Goal: Find specific page/section: Find specific page/section

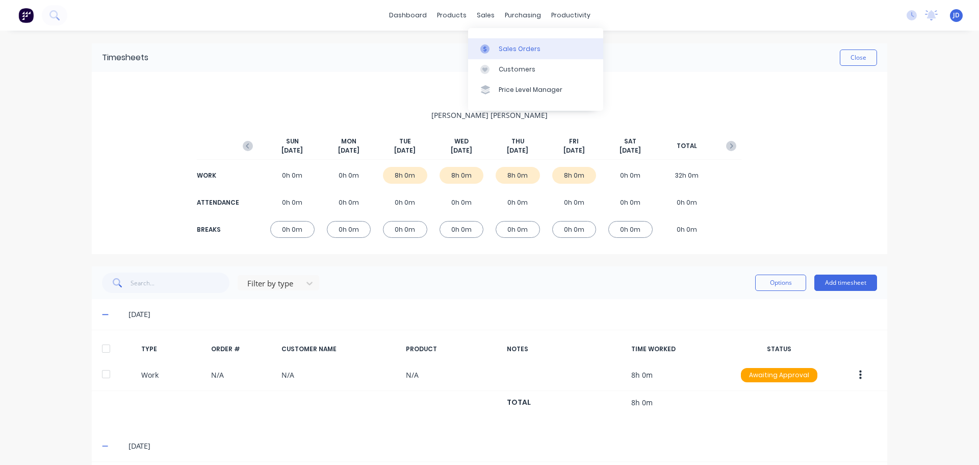
click at [518, 52] on div "Sales Orders" at bounding box center [520, 48] width 42 height 9
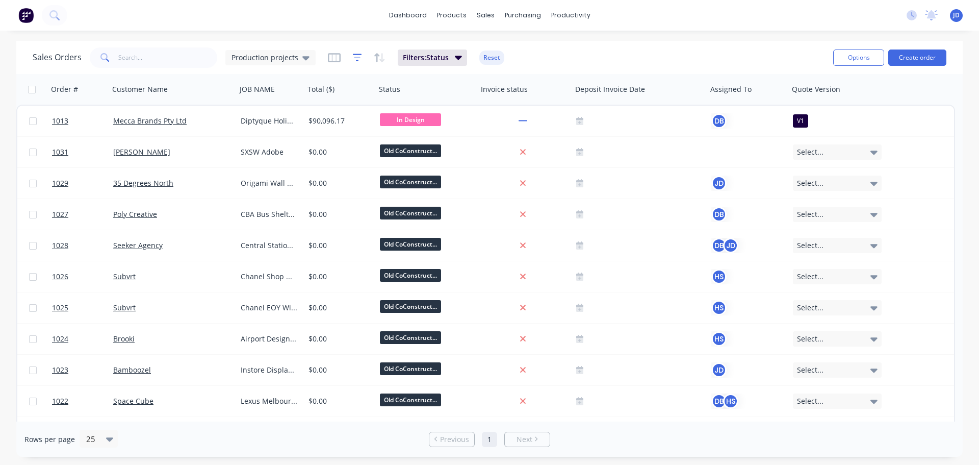
click at [356, 59] on icon "button" at bounding box center [357, 58] width 9 height 10
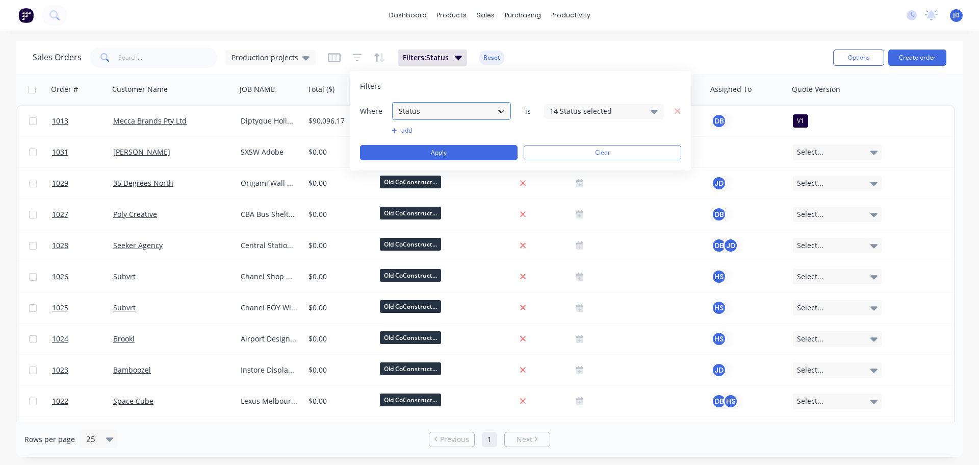
click at [504, 113] on icon at bounding box center [501, 111] width 10 height 10
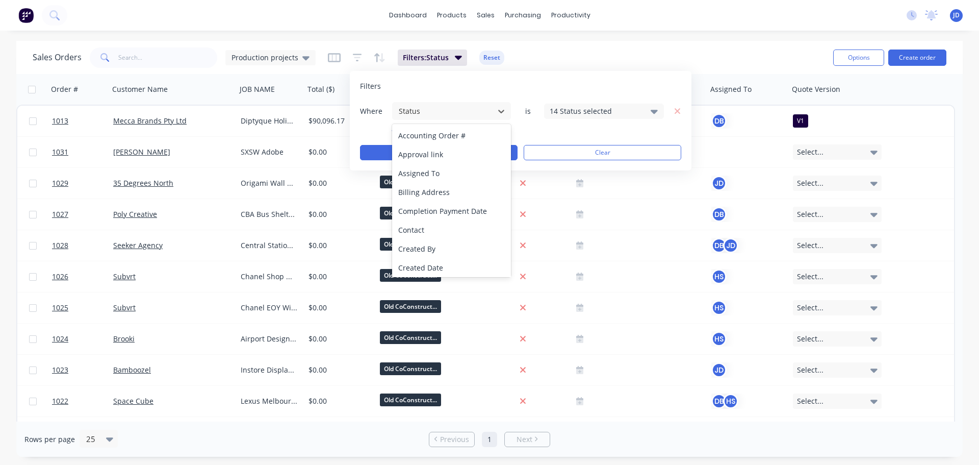
click at [655, 116] on icon at bounding box center [654, 111] width 7 height 11
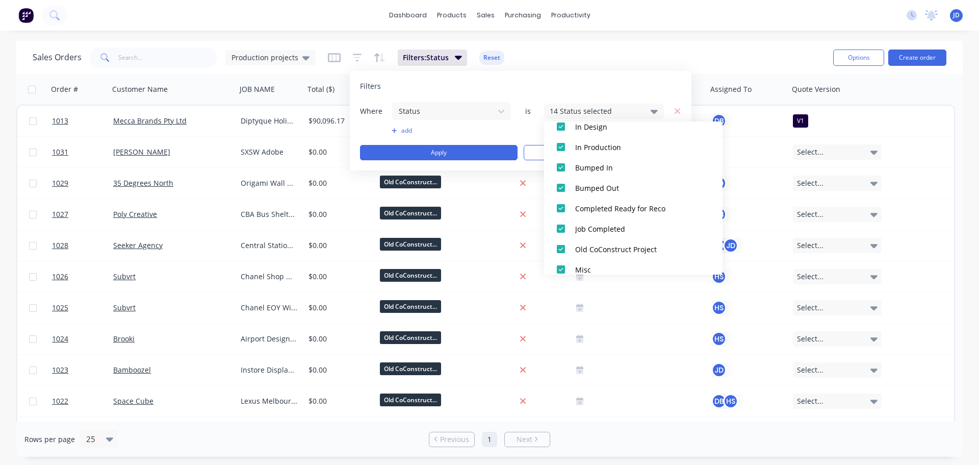
scroll to position [255, 0]
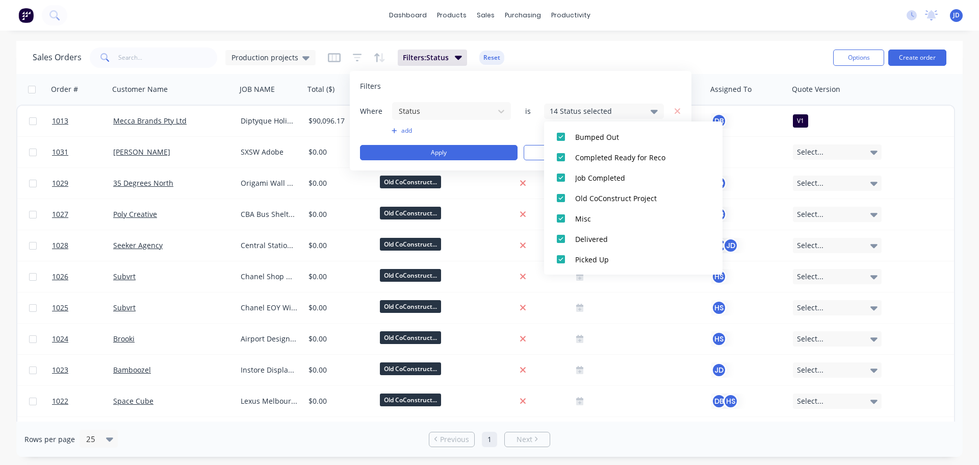
click at [576, 77] on div "Filters Where Status is 14 Status selected add Apply Clear" at bounding box center [521, 120] width 342 height 99
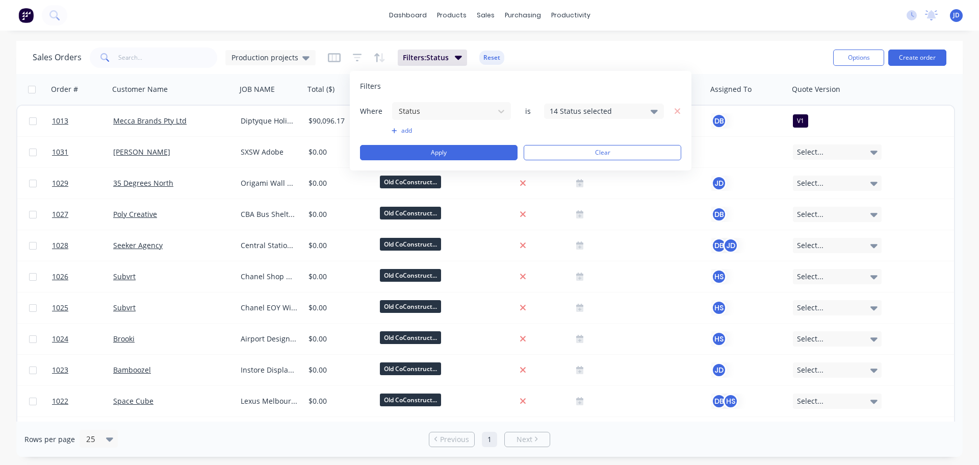
click at [584, 50] on div "Sales Orders Production projects Filters: Status Reset" at bounding box center [429, 57] width 792 height 25
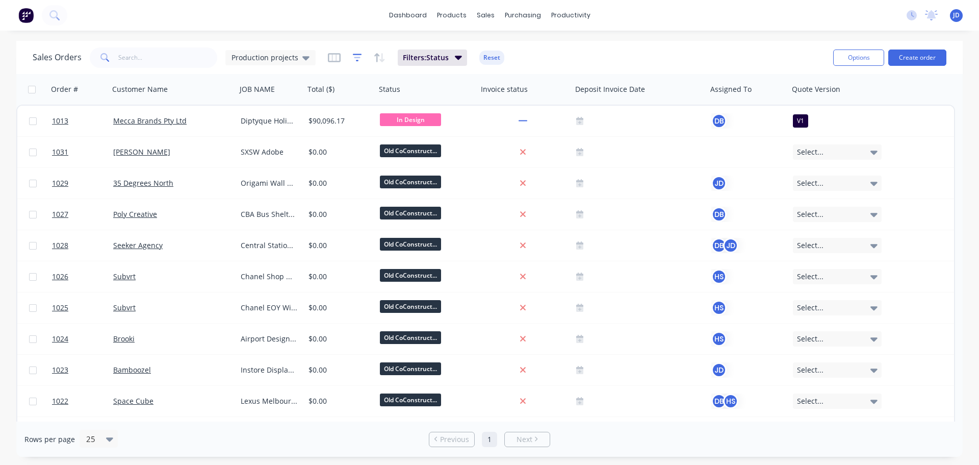
click at [358, 57] on icon "button" at bounding box center [357, 58] width 9 height 10
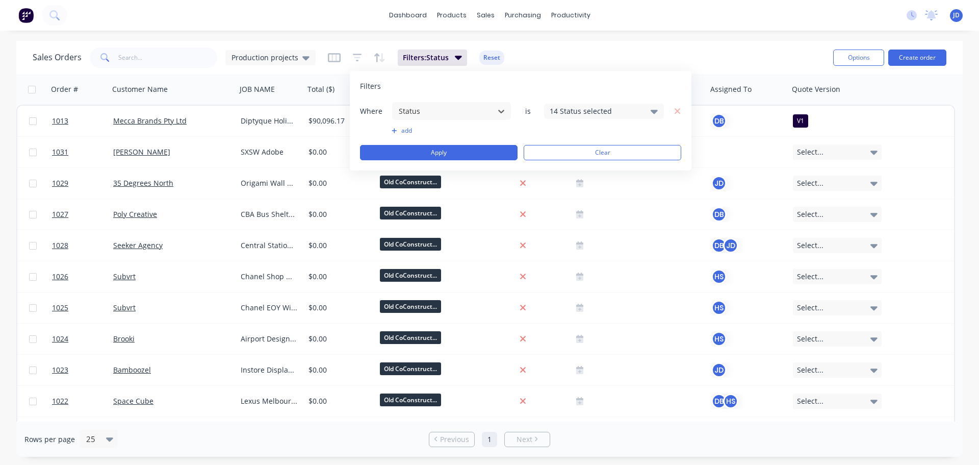
click at [646, 112] on div "14 Status selected" at bounding box center [604, 111] width 120 height 15
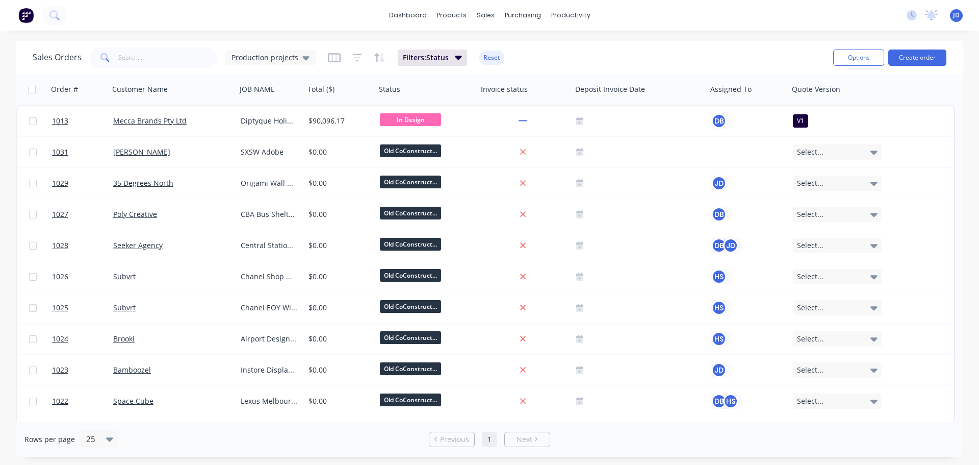
click at [721, 47] on div "Sales Orders Production projects Filters: Status Reset" at bounding box center [429, 57] width 792 height 25
click at [729, 90] on div at bounding box center [745, 89] width 70 height 20
click at [328, 55] on icon "button" at bounding box center [334, 58] width 13 height 10
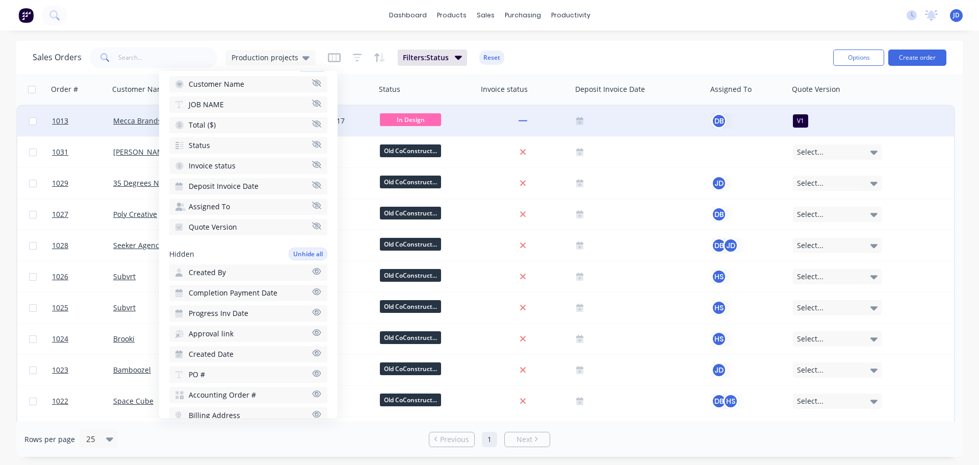
scroll to position [0, 0]
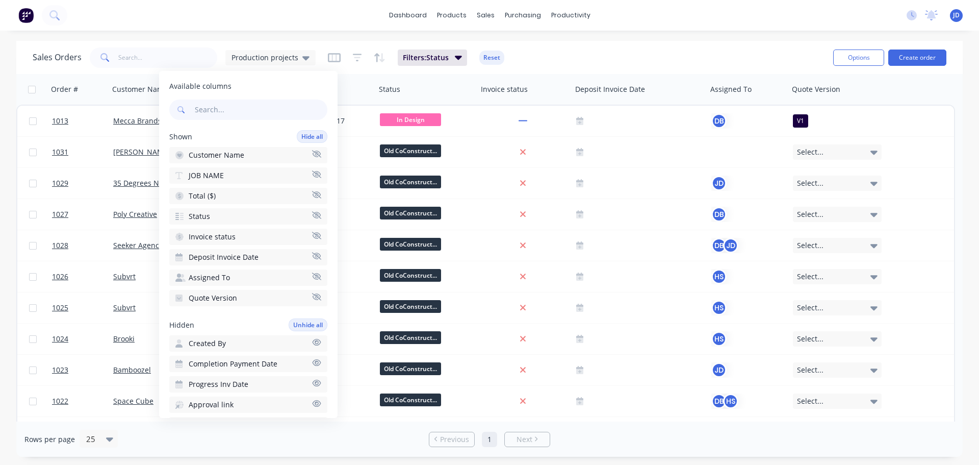
click at [623, 50] on div "Sales Orders Production projects Filters: Status Reset" at bounding box center [429, 57] width 792 height 25
